Goal: Information Seeking & Learning: Learn about a topic

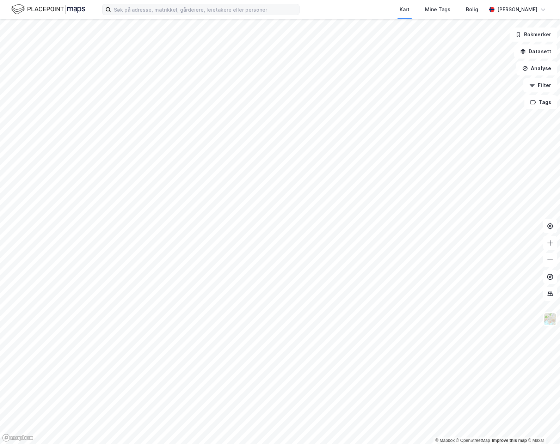
click at [188, 14] on label at bounding box center [200, 9] width 197 height 11
click at [188, 14] on input at bounding box center [205, 9] width 188 height 11
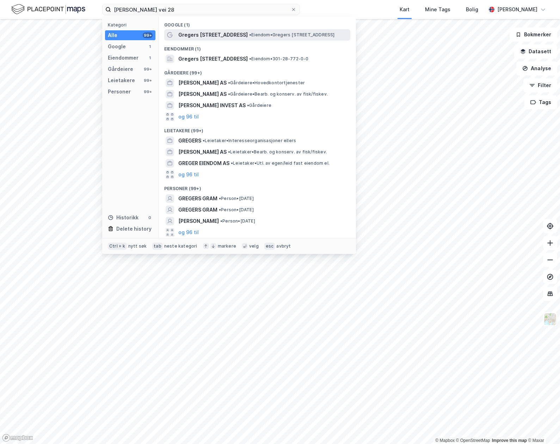
click at [205, 31] on span "Gregers [STREET_ADDRESS]" at bounding box center [212, 35] width 69 height 8
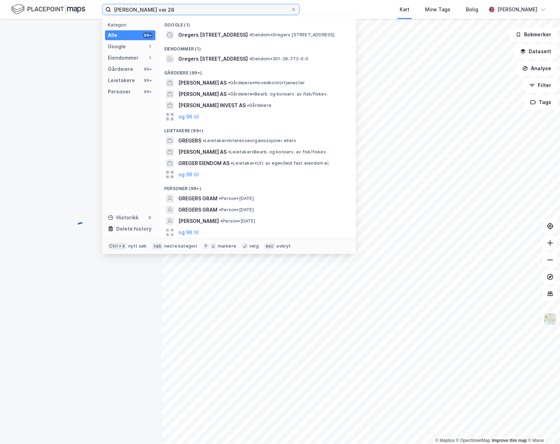
click at [179, 13] on input "[PERSON_NAME] vei 28" at bounding box center [201, 9] width 180 height 11
type input "greger grams vei 26"
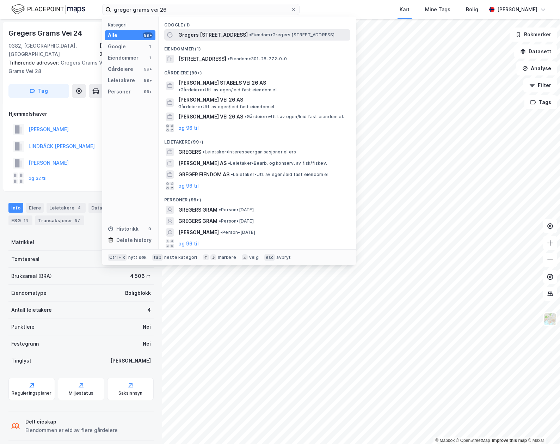
click at [193, 31] on span "Gregers [STREET_ADDRESS]" at bounding box center [212, 35] width 69 height 8
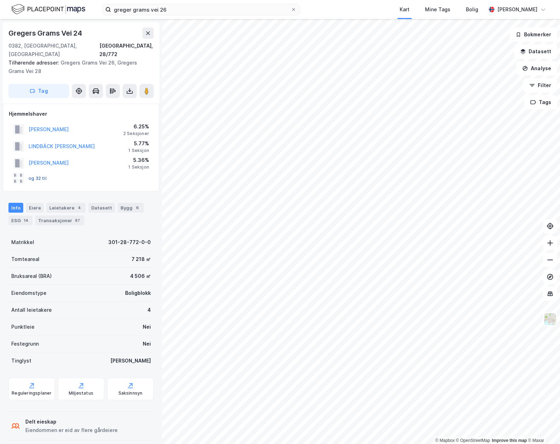
click at [0, 0] on button "og 32 til" at bounding box center [0, 0] width 0 height 0
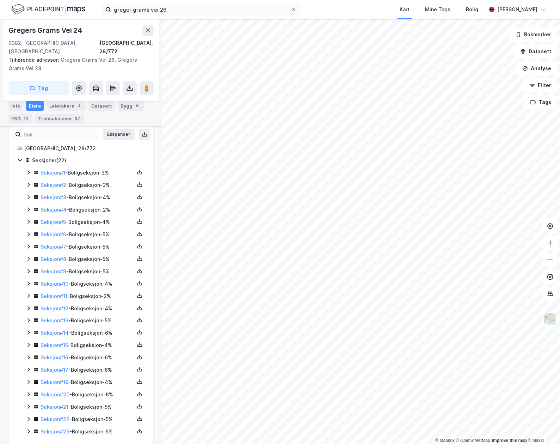
scroll to position [109, 0]
click at [28, 427] on icon at bounding box center [29, 430] width 6 height 6
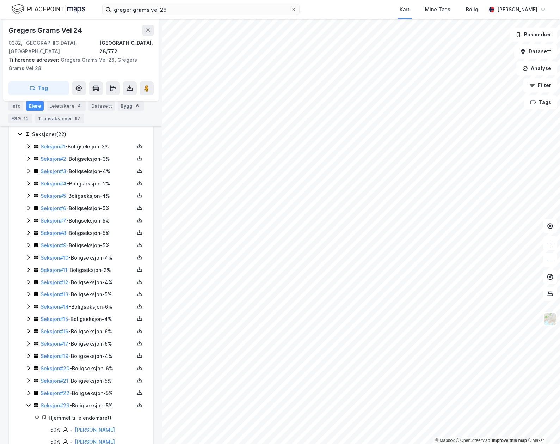
scroll to position [144, 0]
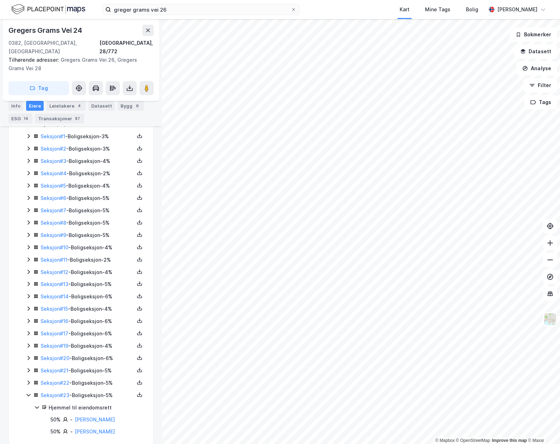
click at [27, 380] on icon at bounding box center [29, 383] width 6 height 6
click at [29, 368] on icon at bounding box center [28, 370] width 2 height 4
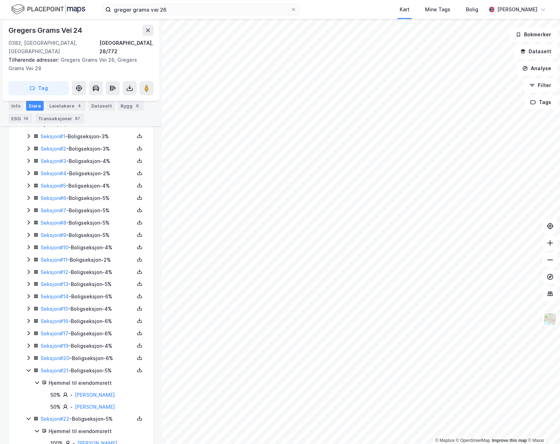
click at [28, 354] on div "Seksjon # 20 - Boligseksjon - 6%" at bounding box center [85, 358] width 119 height 9
click at [28, 343] on icon at bounding box center [29, 346] width 6 height 6
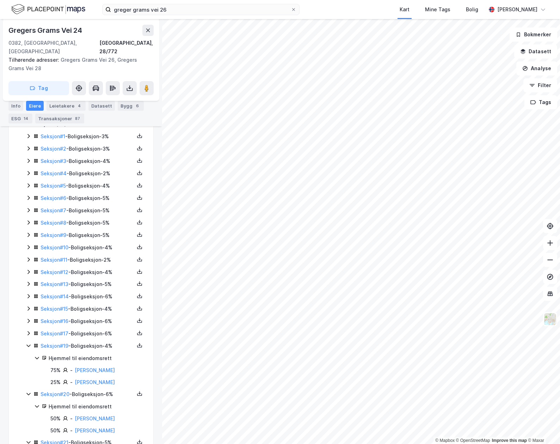
click at [28, 330] on icon at bounding box center [29, 333] width 6 height 6
click at [28, 319] on icon at bounding box center [28, 321] width 2 height 4
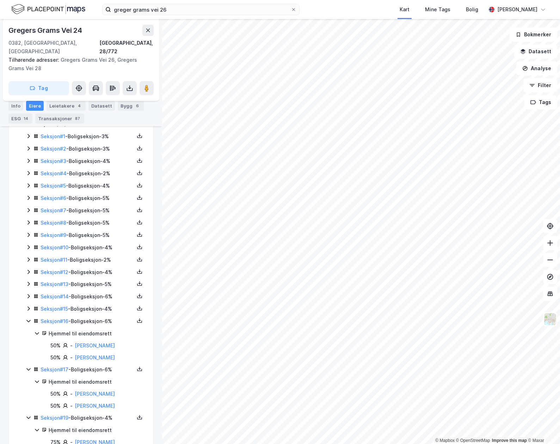
click at [29, 306] on icon at bounding box center [29, 309] width 6 height 6
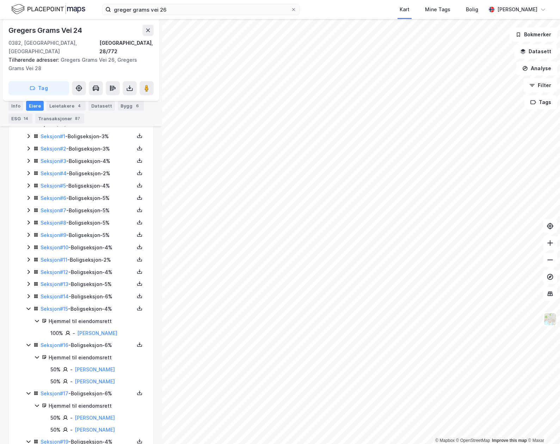
click at [29, 294] on icon at bounding box center [28, 296] width 2 height 4
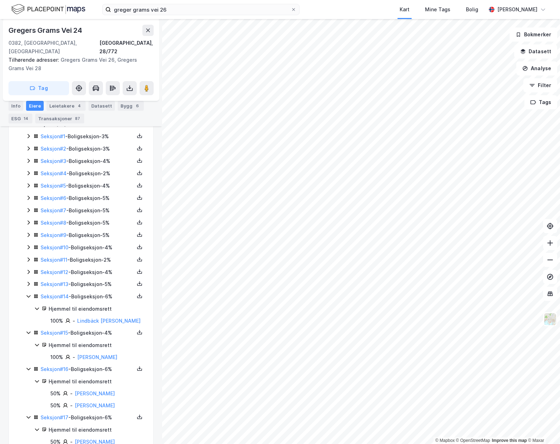
click at [29, 282] on icon at bounding box center [28, 284] width 2 height 4
click at [29, 269] on icon at bounding box center [29, 272] width 6 height 6
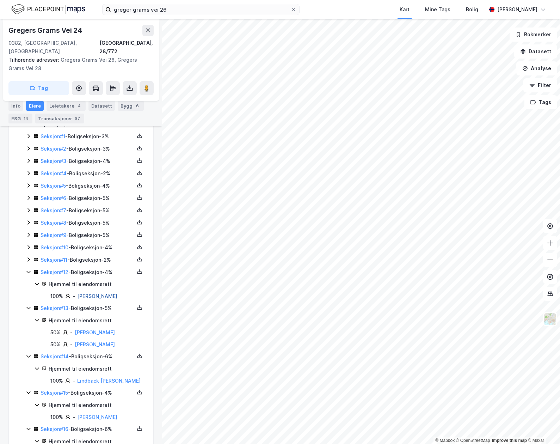
click at [98, 293] on link "Sandborg Haakon" at bounding box center [97, 296] width 40 height 6
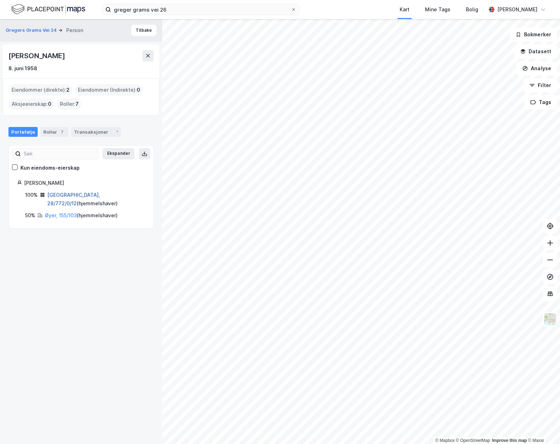
click at [67, 195] on link "Oslo, 28/772/0/12" at bounding box center [73, 199] width 53 height 14
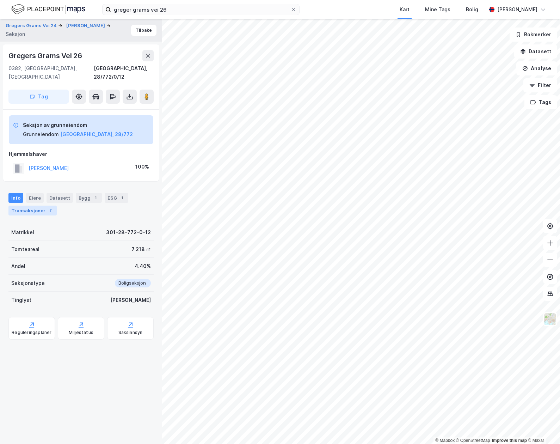
click at [42, 205] on div "Transaksjoner 7" at bounding box center [32, 210] width 48 height 10
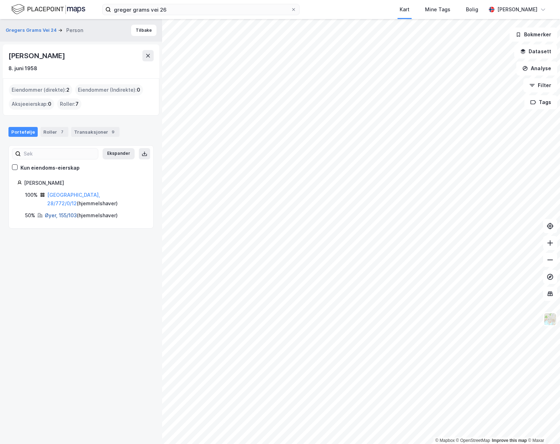
click at [61, 212] on link "Øyer, 155/103" at bounding box center [61, 215] width 32 height 6
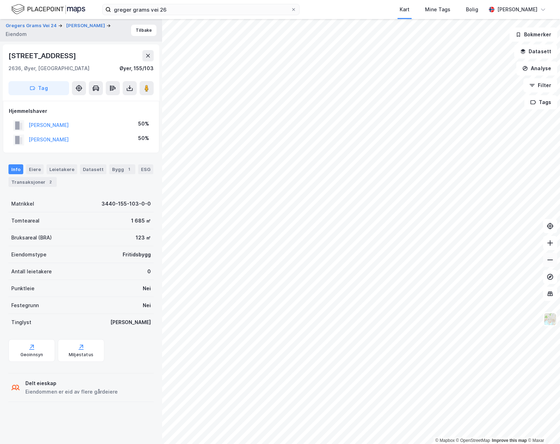
click at [549, 256] on icon at bounding box center [550, 259] width 7 height 7
click at [37, 182] on div "Transaksjoner 2" at bounding box center [32, 182] width 48 height 10
